Goal: Connect with others: Find specific page/section

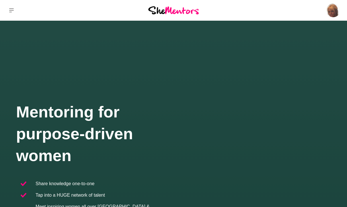
click at [0, 0] on p "Profile" at bounding box center [0, 0] width 0 height 0
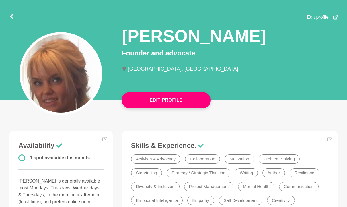
scroll to position [24, 0]
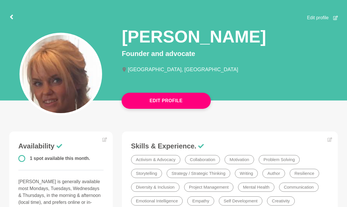
click at [12, 19] on icon at bounding box center [11, 17] width 3 height 5
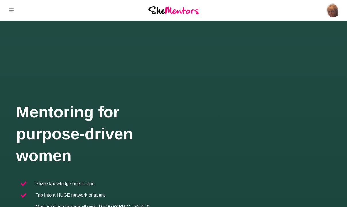
click at [10, 12] on icon at bounding box center [11, 10] width 5 height 4
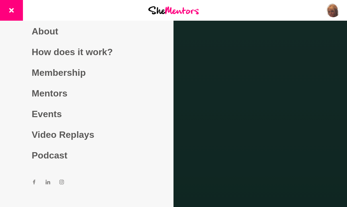
click at [51, 103] on link "Mentors" at bounding box center [87, 93] width 110 height 21
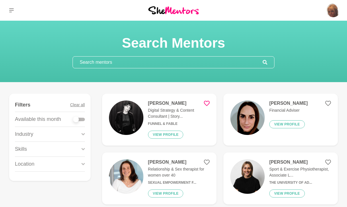
click at [90, 65] on input "text" at bounding box center [168, 61] width 190 height 11
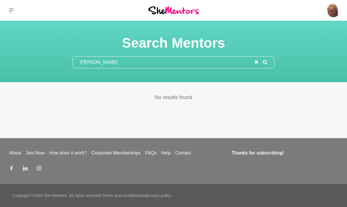
type input "[PERSON_NAME]"
click at [202, 65] on input "[PERSON_NAME]" at bounding box center [164, 61] width 182 height 11
click at [0, 0] on p "Profile" at bounding box center [0, 0] width 0 height 0
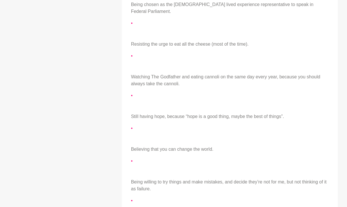
scroll to position [573, 0]
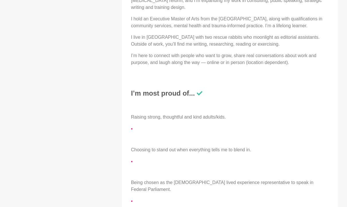
scroll to position [385, 0]
